Goal: Information Seeking & Learning: Learn about a topic

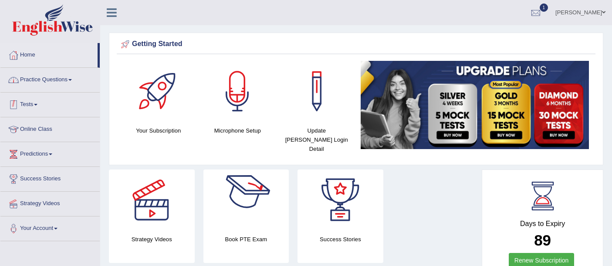
click at [69, 84] on link "Practice Questions" at bounding box center [49, 79] width 99 height 22
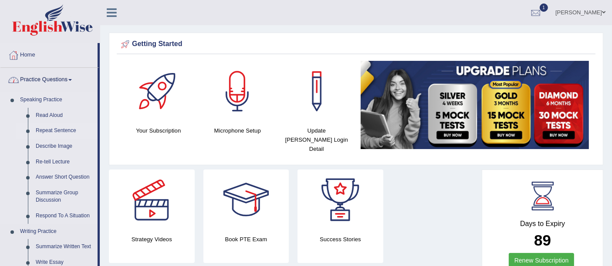
click at [69, 131] on link "Repeat Sentence" at bounding box center [65, 131] width 66 height 16
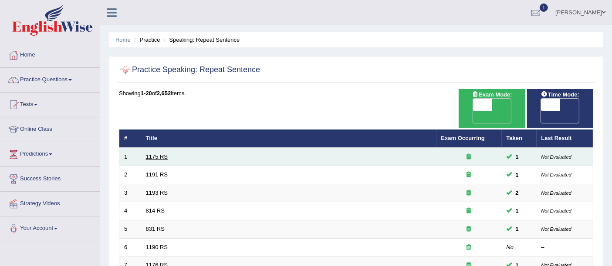
click at [151, 154] on link "1175 RS" at bounding box center [157, 157] width 22 height 7
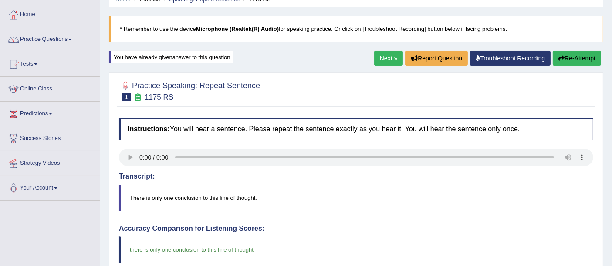
scroll to position [48, 0]
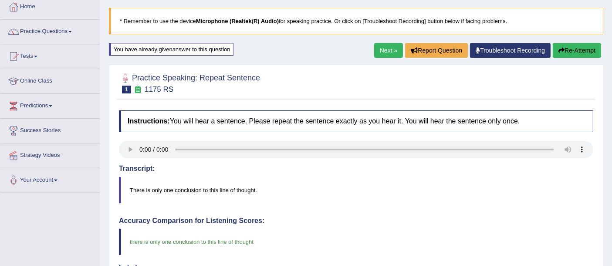
click at [387, 38] on div "Home Practice Speaking: Repeat Sentence 1175 RS * Remember to use the device Mi…" at bounding box center [356, 233] width 512 height 563
click at [384, 49] on link "Next »" at bounding box center [388, 50] width 29 height 15
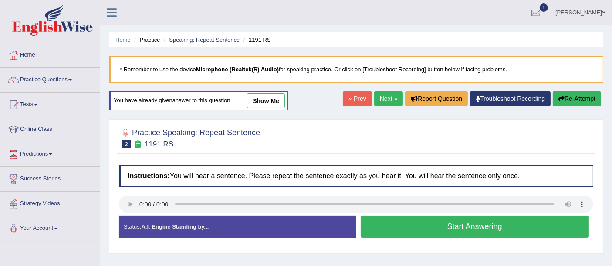
click at [257, 102] on link "show me" at bounding box center [266, 101] width 38 height 15
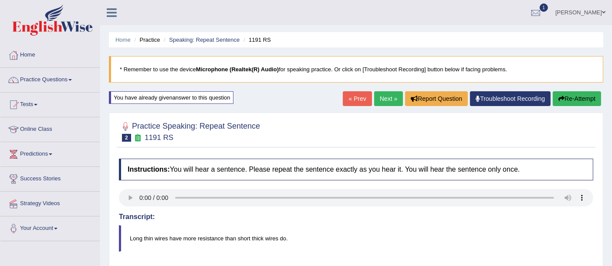
click at [383, 99] on link "Next »" at bounding box center [388, 98] width 29 height 15
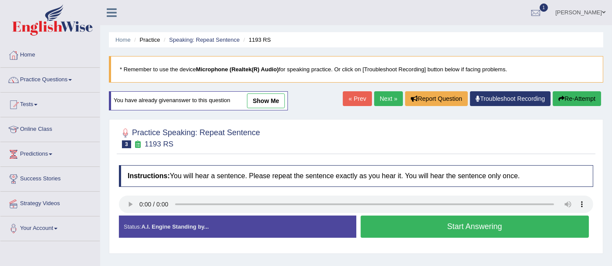
click at [278, 103] on link "show me" at bounding box center [266, 101] width 38 height 15
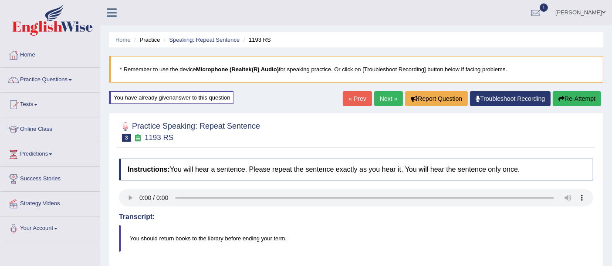
click at [385, 94] on link "Next »" at bounding box center [388, 98] width 29 height 15
click at [381, 101] on link "Next »" at bounding box center [388, 98] width 29 height 15
click at [44, 88] on link "Practice Questions" at bounding box center [49, 79] width 99 height 22
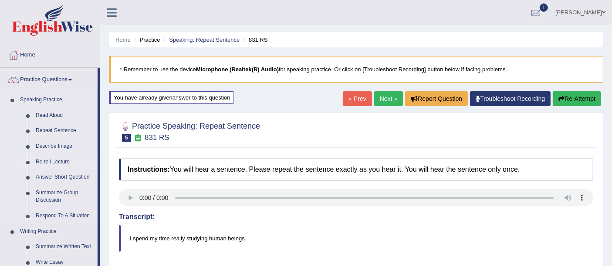
click at [63, 162] on link "Re-tell Lecture" at bounding box center [65, 163] width 66 height 16
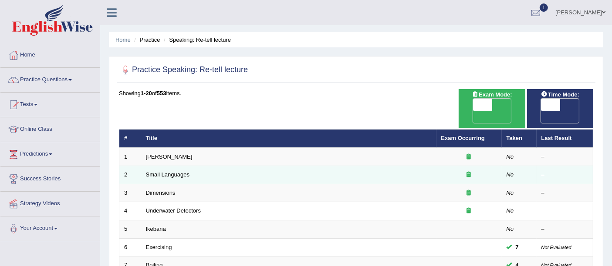
click at [172, 166] on td "Small Languages" at bounding box center [288, 175] width 295 height 18
click at [172, 172] on link "Small Languages" at bounding box center [168, 175] width 44 height 7
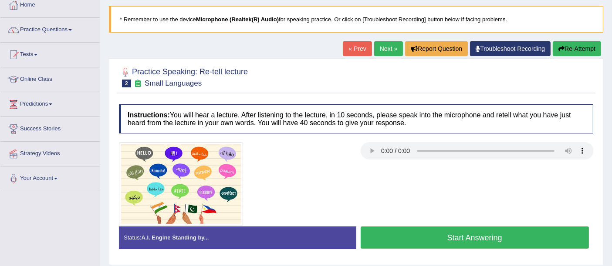
scroll to position [97, 0]
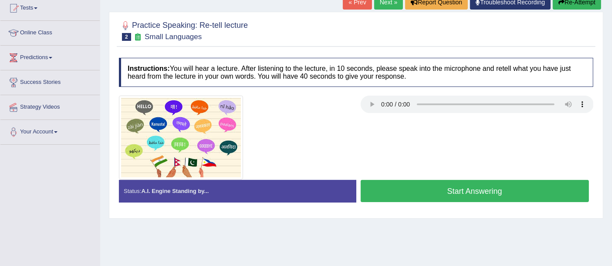
click at [409, 185] on button "Start Answering" at bounding box center [474, 191] width 229 height 22
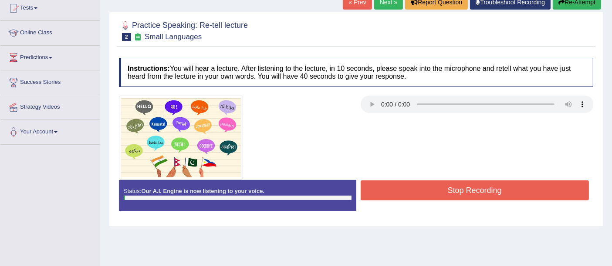
click at [409, 185] on button "Stop Recording" at bounding box center [474, 191] width 229 height 20
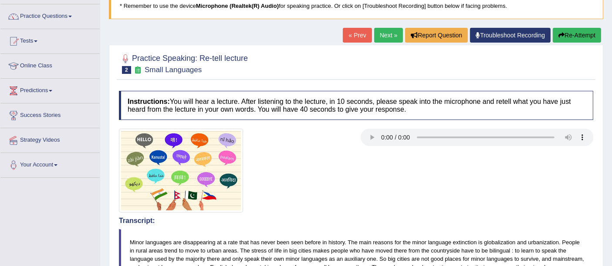
scroll to position [0, 0]
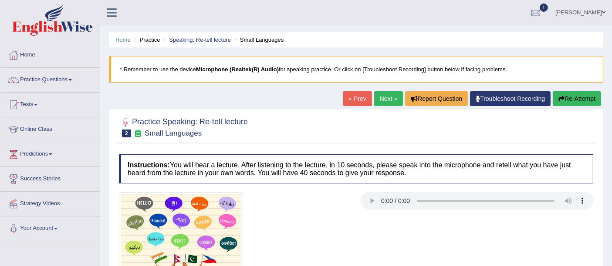
click at [187, 45] on ul "Home Practice Speaking: Re-tell lecture Small Languages" at bounding box center [356, 39] width 494 height 15
click at [193, 37] on link "Speaking: Re-tell lecture" at bounding box center [200, 40] width 62 height 7
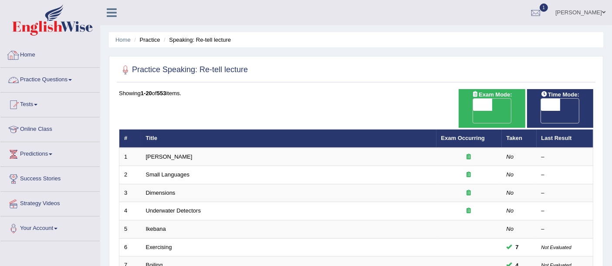
click at [42, 85] on link "Practice Questions" at bounding box center [49, 79] width 99 height 22
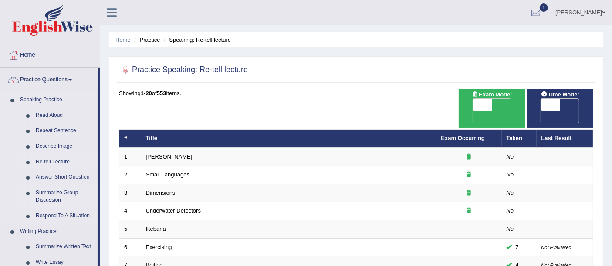
click at [58, 193] on link "Summarize Group Discussion" at bounding box center [65, 196] width 66 height 23
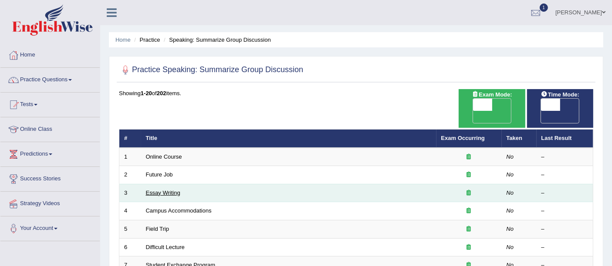
click at [165, 190] on link "Essay Writing" at bounding box center [163, 193] width 34 height 7
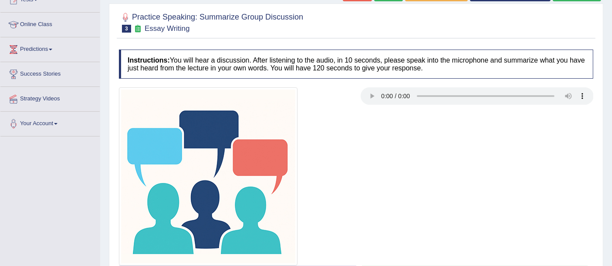
scroll to position [190, 0]
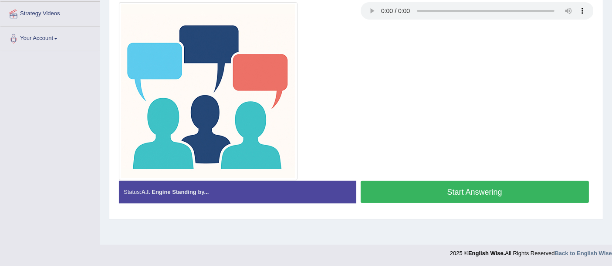
click at [428, 199] on button "Start Answering" at bounding box center [474, 192] width 229 height 22
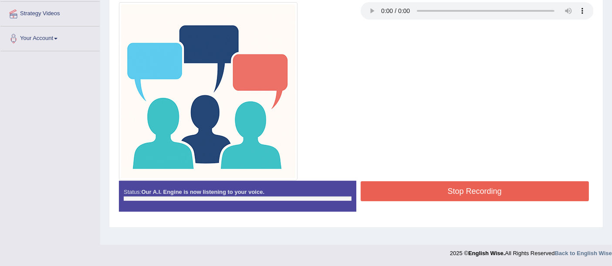
click at [428, 199] on button "Stop Recording" at bounding box center [474, 192] width 229 height 20
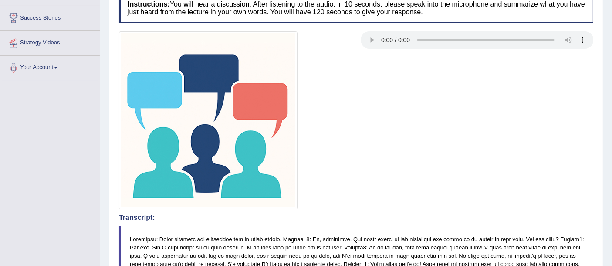
scroll to position [0, 0]
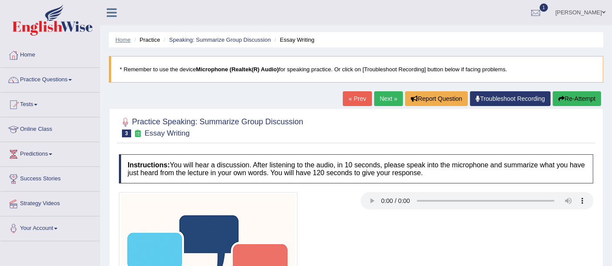
click at [123, 41] on link "Home" at bounding box center [122, 40] width 15 height 7
